Goal: Task Accomplishment & Management: Use online tool/utility

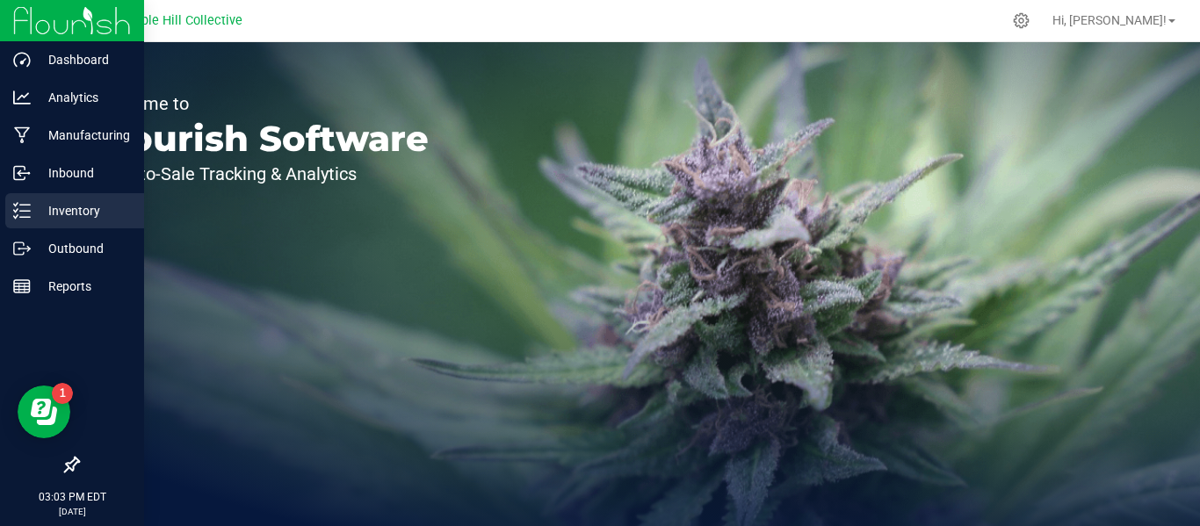
click at [62, 216] on p "Inventory" at bounding box center [83, 210] width 105 height 21
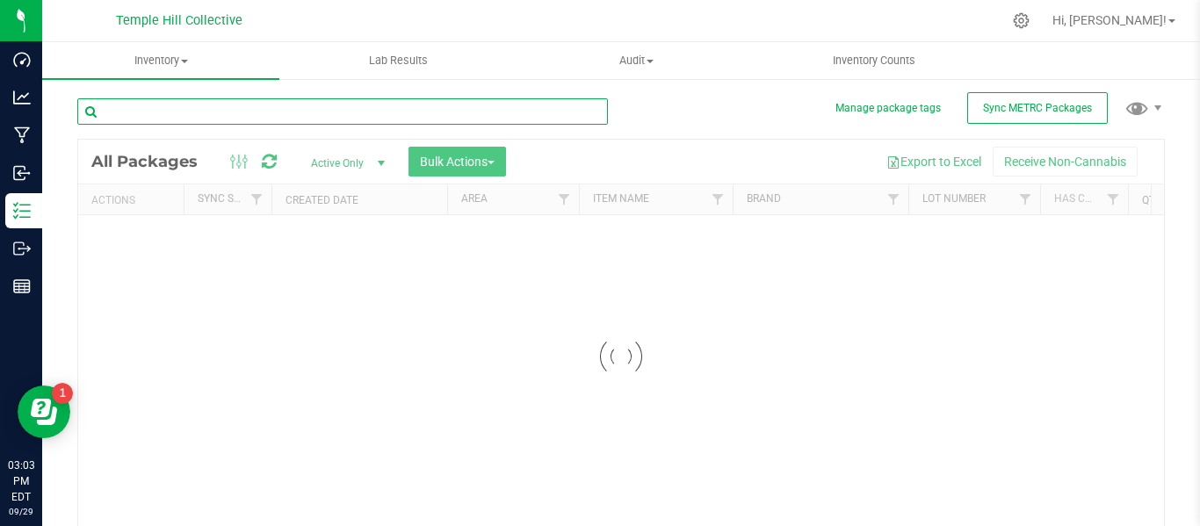
click at [210, 114] on input "text" at bounding box center [342, 111] width 531 height 26
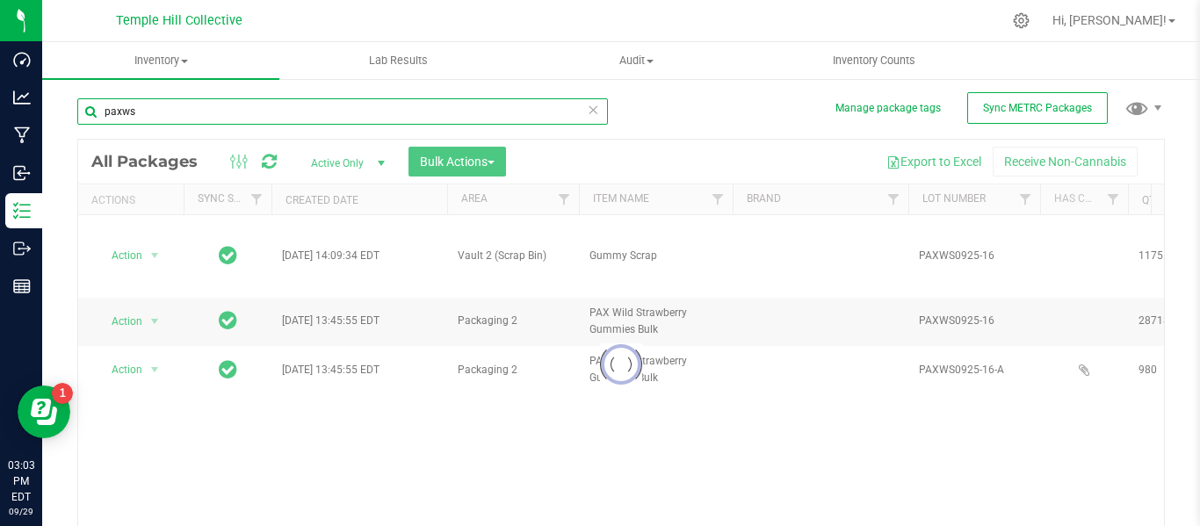
type input "paxws"
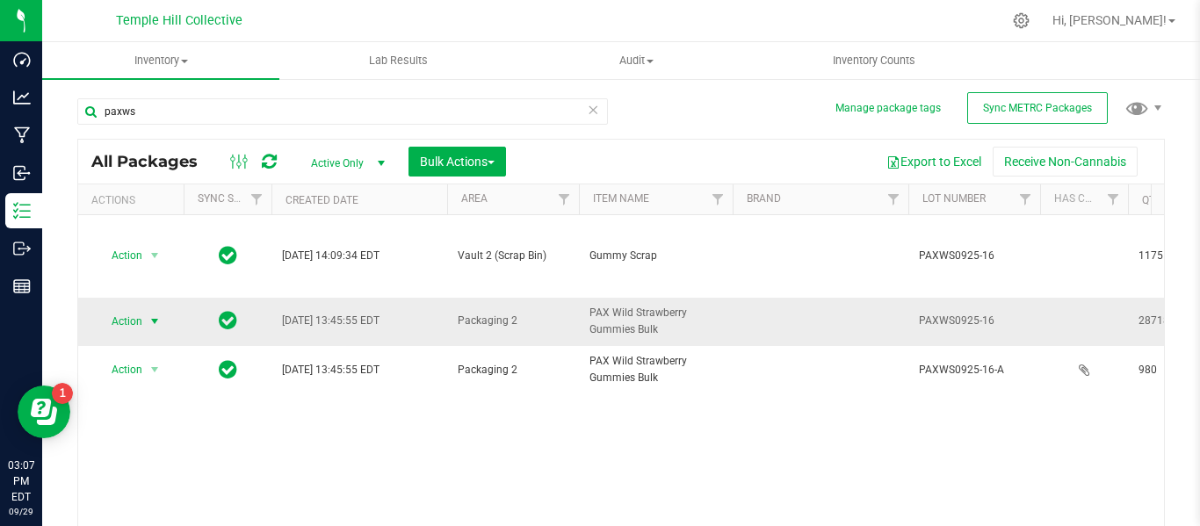
click at [150, 315] on span "select" at bounding box center [155, 322] width 14 height 14
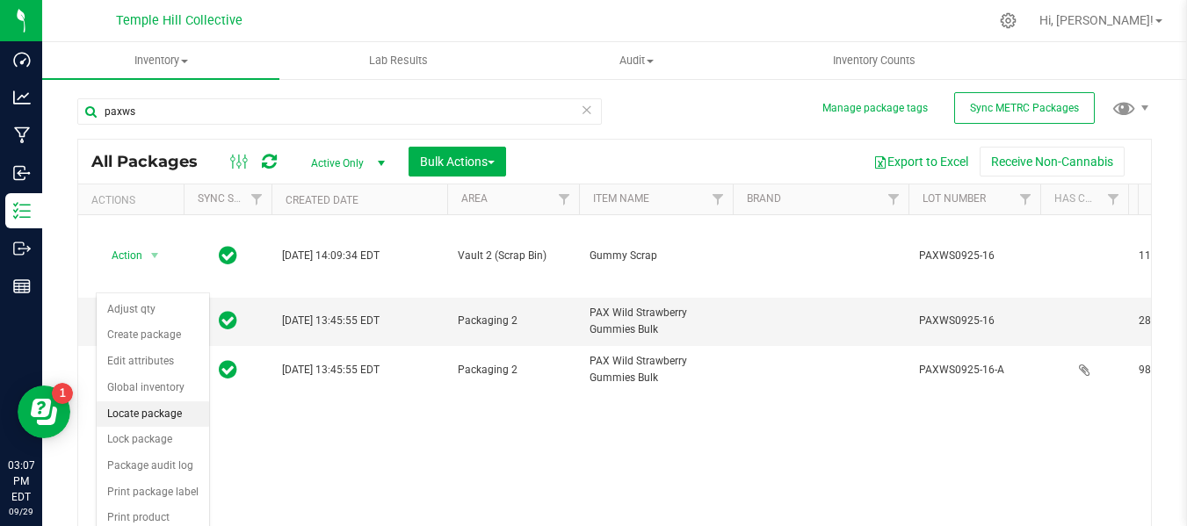
click at [154, 415] on li "Locate package" at bounding box center [153, 415] width 112 height 26
